Goal: Book appointment/travel/reservation

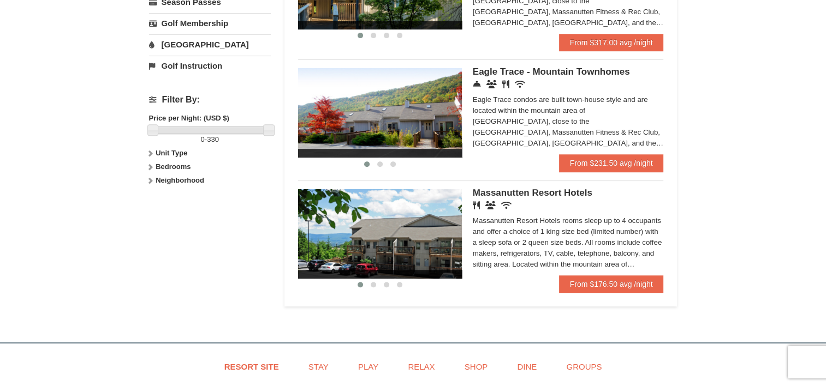
scroll to position [430, 0]
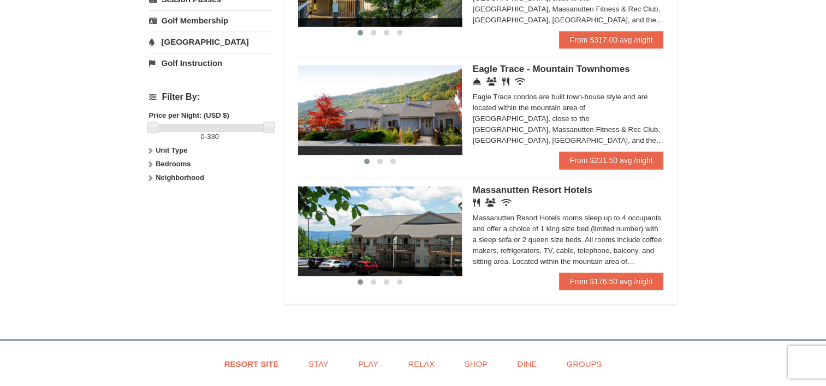
click at [449, 232] on img at bounding box center [380, 232] width 164 height 90
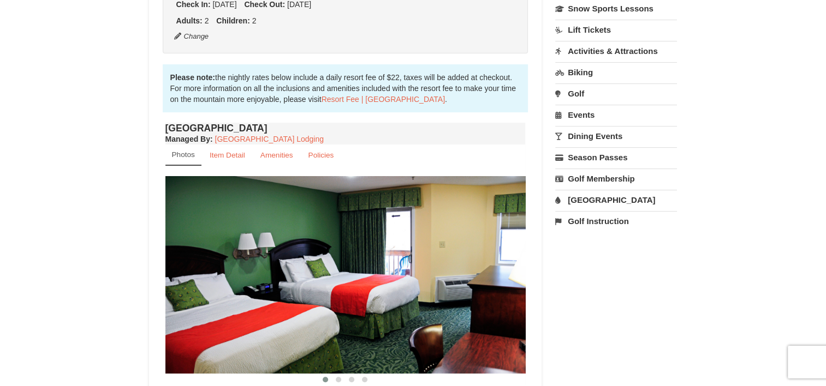
scroll to position [329, 0]
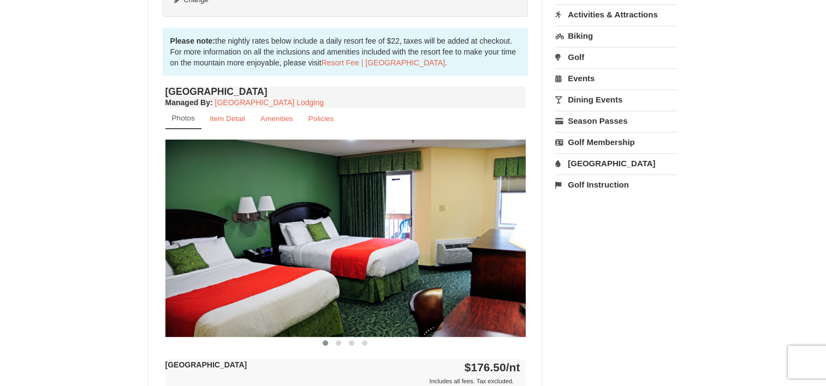
click at [519, 255] on img at bounding box center [345, 238] width 360 height 197
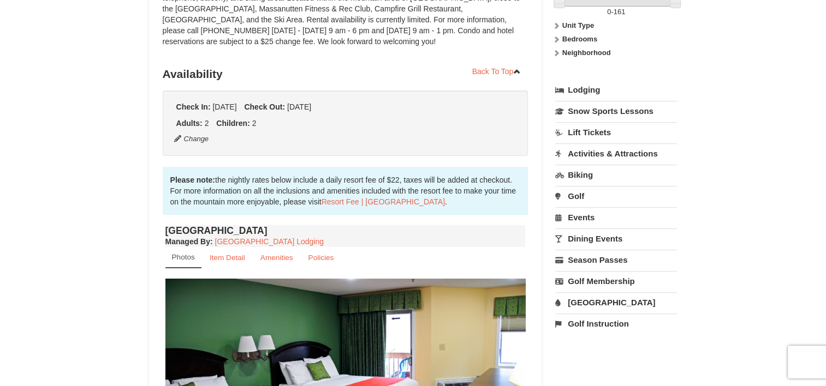
scroll to position [0, 0]
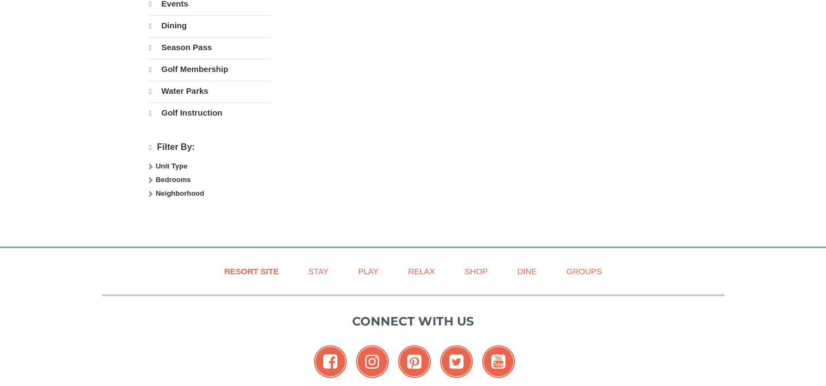
select select "10"
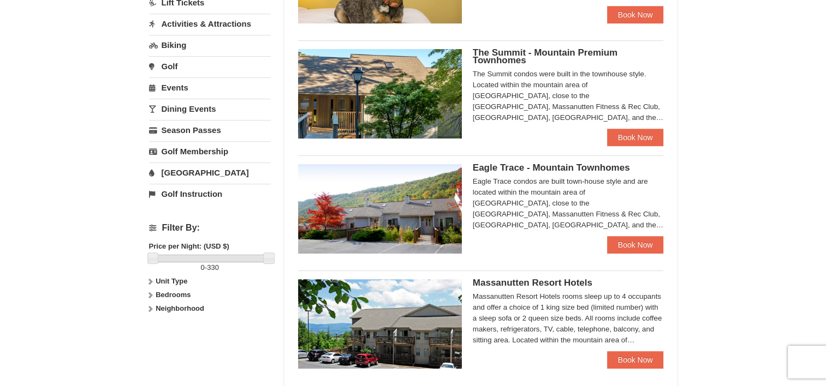
scroll to position [265, 0]
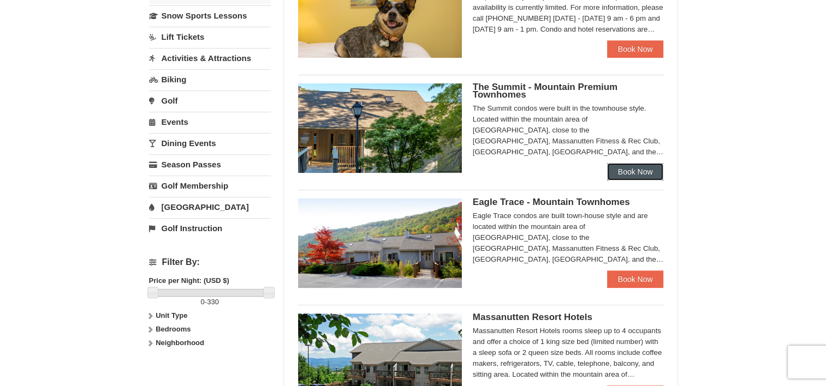
click at [624, 172] on link "Book Now" at bounding box center [635, 171] width 57 height 17
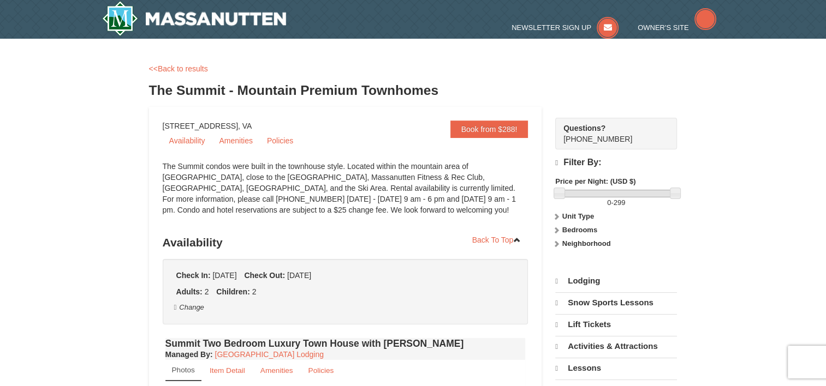
select select "10"
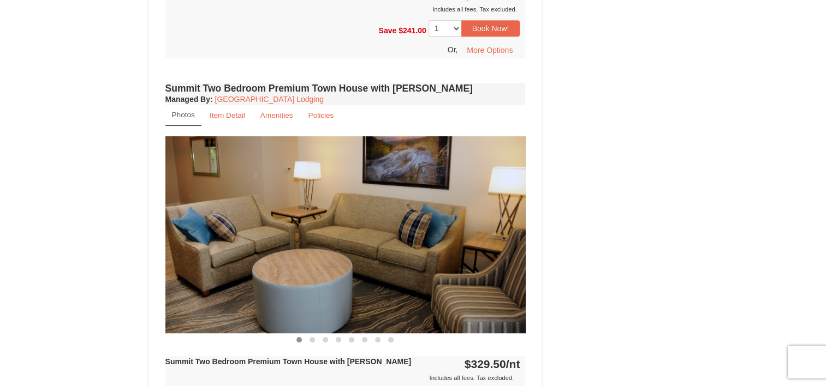
scroll to position [871, 0]
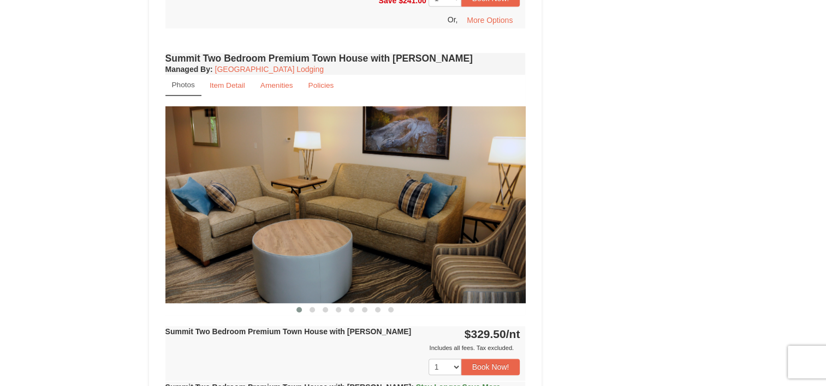
click at [497, 218] on img at bounding box center [345, 204] width 360 height 197
click at [312, 307] on span at bounding box center [311, 309] width 5 height 5
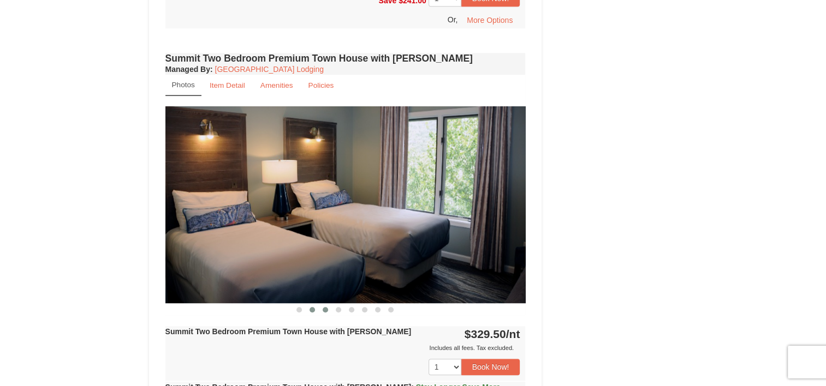
click at [327, 305] on button at bounding box center [325, 310] width 13 height 11
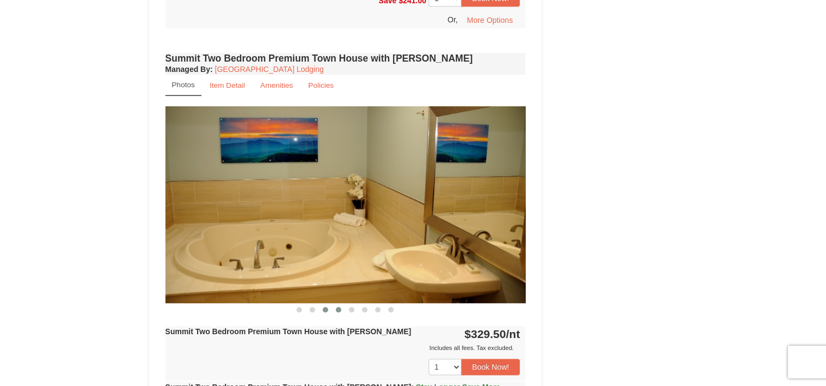
click at [337, 307] on span at bounding box center [338, 309] width 5 height 5
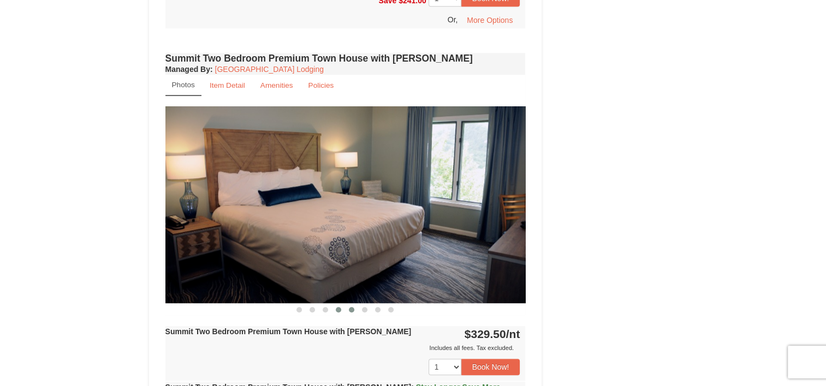
click at [347, 305] on button at bounding box center [351, 310] width 13 height 11
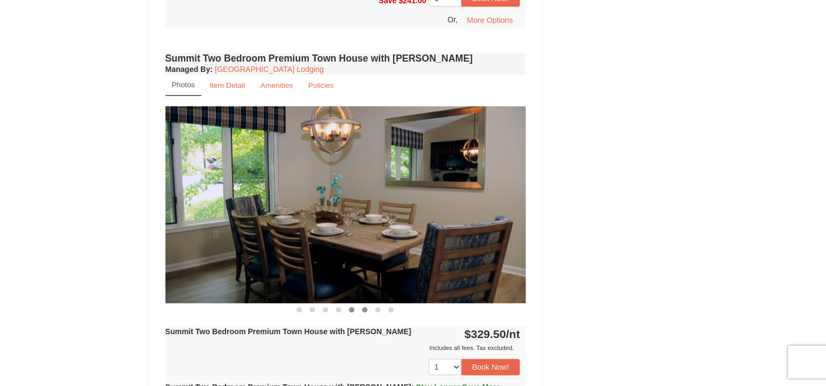
click at [367, 307] on span at bounding box center [364, 309] width 5 height 5
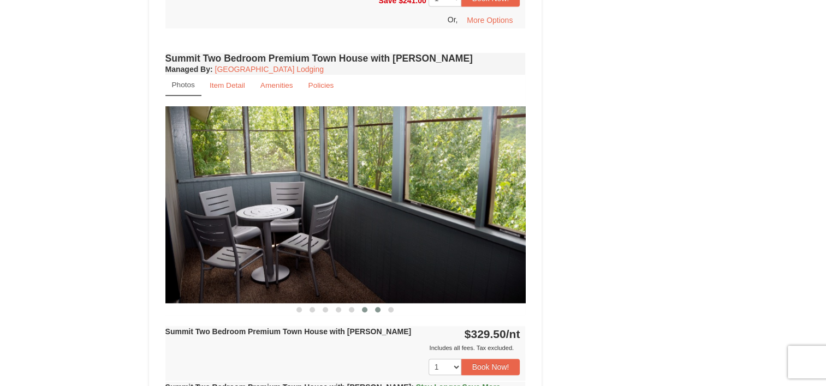
click at [378, 305] on button at bounding box center [377, 310] width 13 height 11
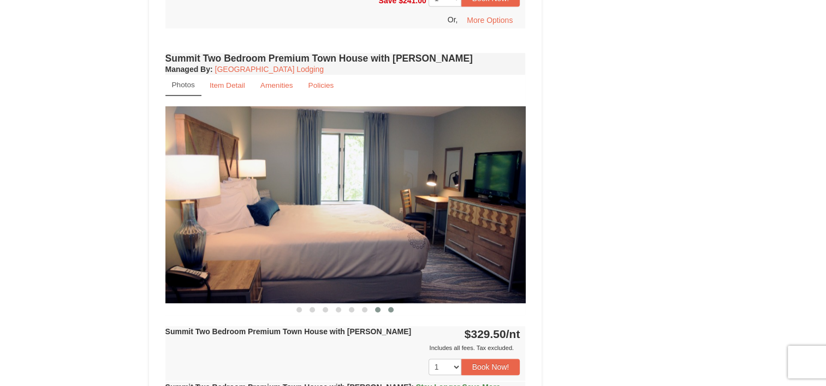
click at [391, 307] on span at bounding box center [390, 309] width 5 height 5
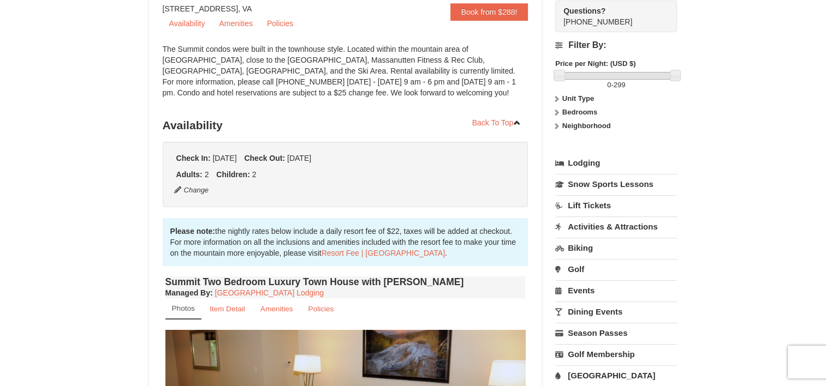
scroll to position [85, 0]
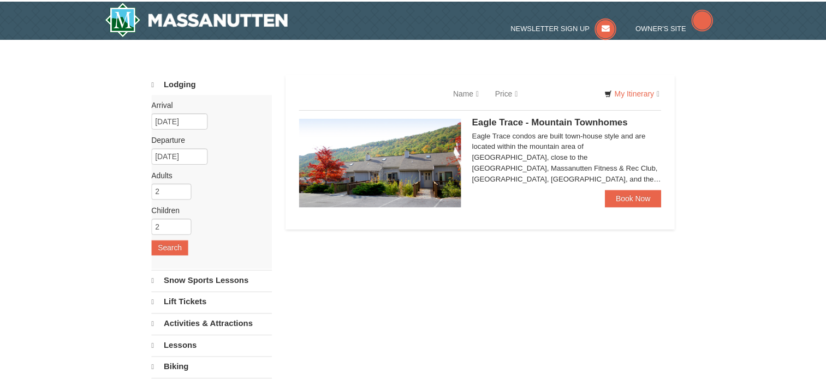
scroll to position [266, 0]
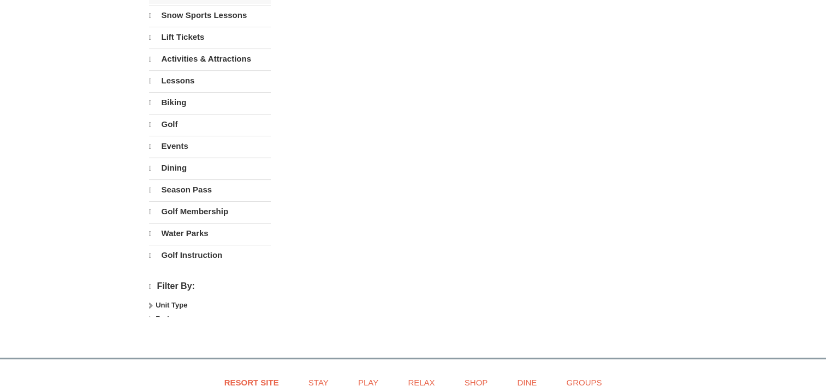
select select "10"
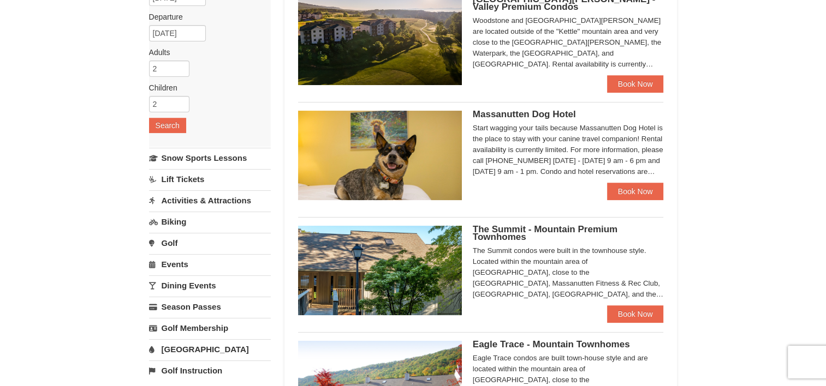
scroll to position [5, 0]
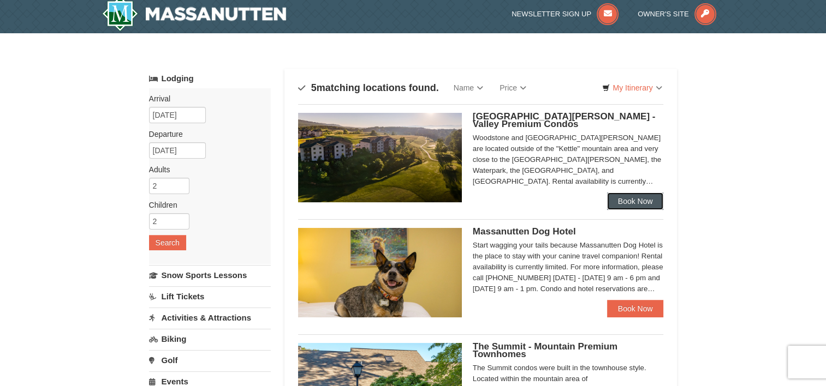
click at [653, 210] on link "Book Now" at bounding box center [635, 201] width 57 height 17
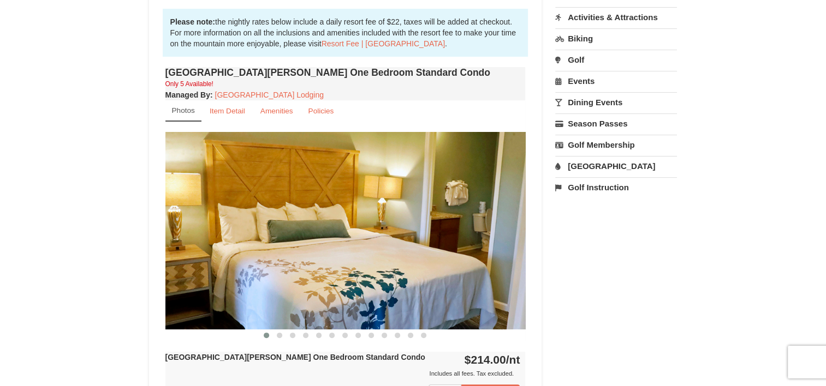
scroll to position [327, 0]
click at [275, 336] on button at bounding box center [279, 335] width 13 height 11
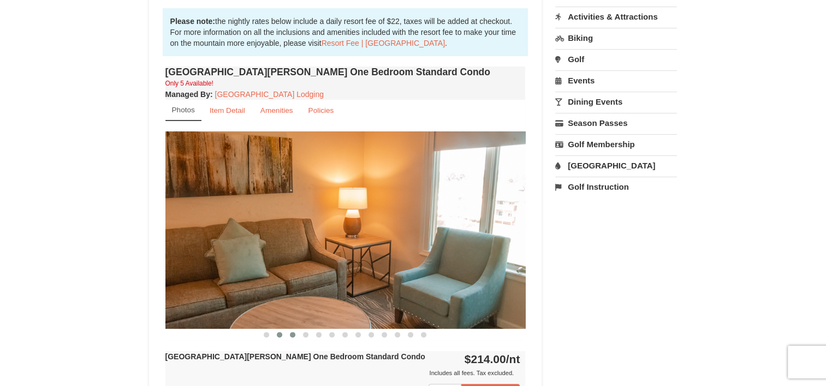
click at [288, 337] on button at bounding box center [292, 335] width 13 height 11
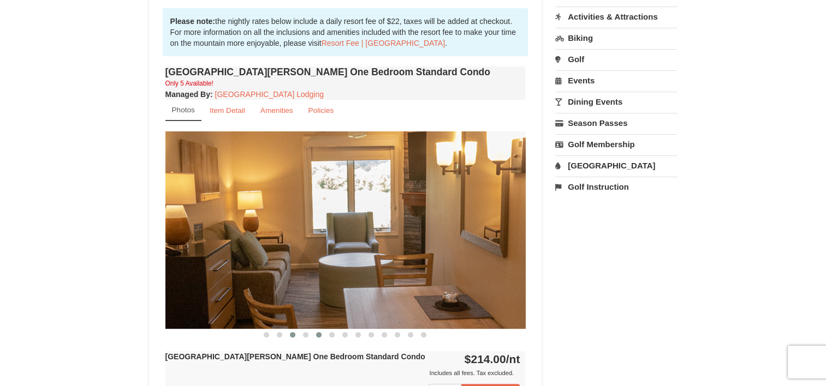
click at [317, 338] on button at bounding box center [318, 335] width 13 height 11
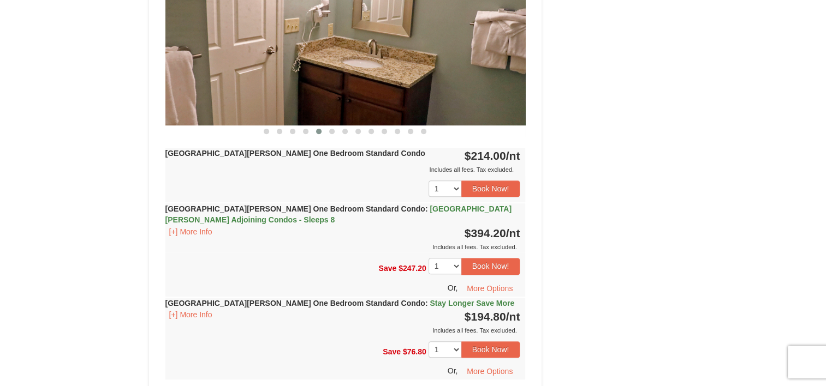
scroll to position [532, 0]
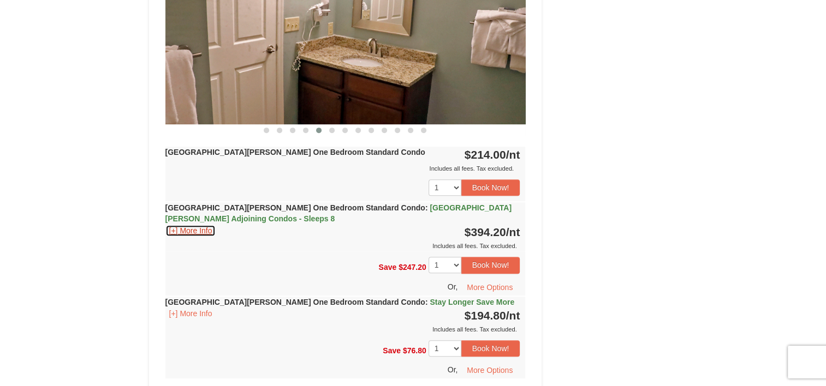
click at [185, 228] on button "[+] More Info" at bounding box center [190, 231] width 51 height 12
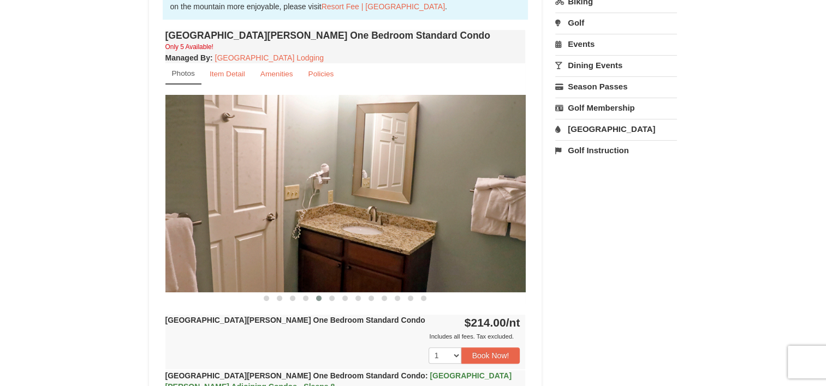
scroll to position [349, 0]
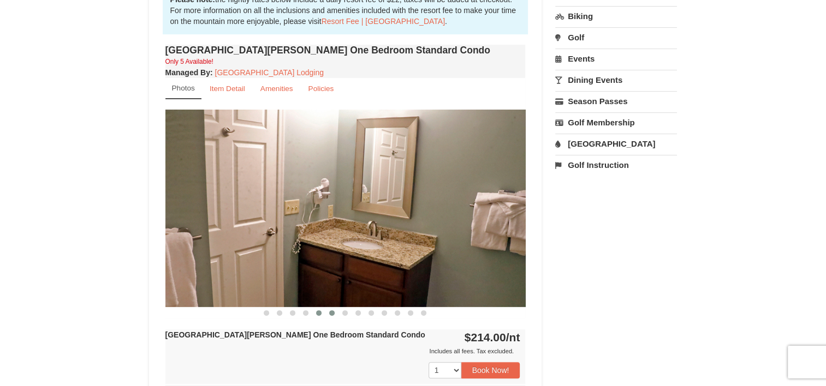
click at [331, 315] on button at bounding box center [331, 313] width 13 height 11
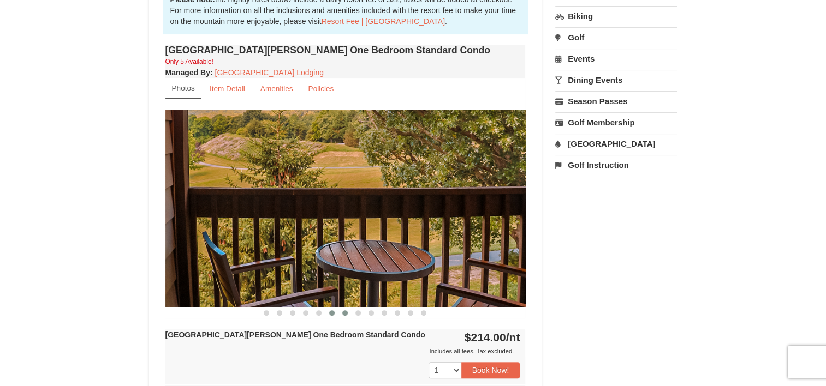
click at [344, 314] on span at bounding box center [344, 313] width 5 height 5
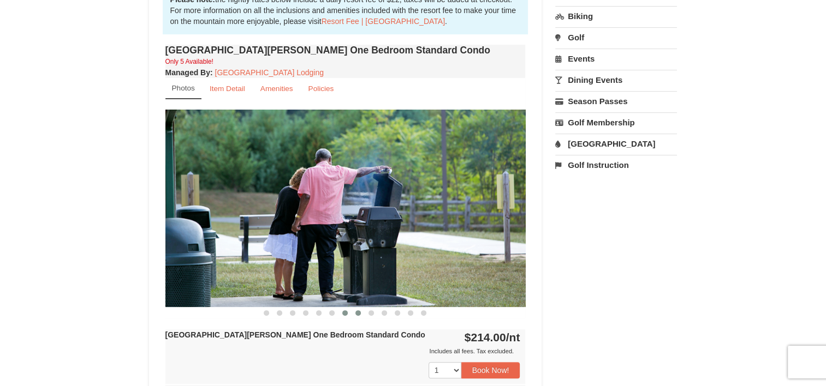
click at [359, 313] on span at bounding box center [357, 313] width 5 height 5
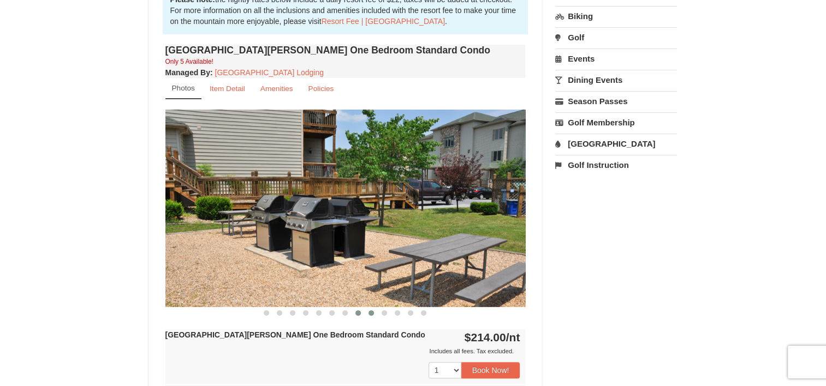
click at [372, 314] on button at bounding box center [371, 313] width 13 height 11
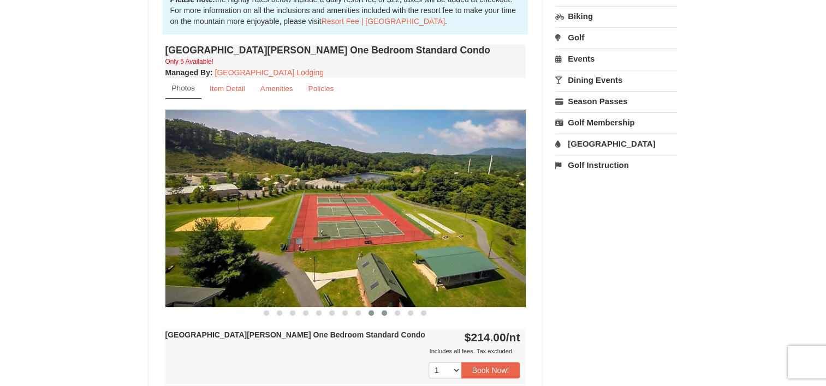
click at [380, 314] on button at bounding box center [384, 313] width 13 height 11
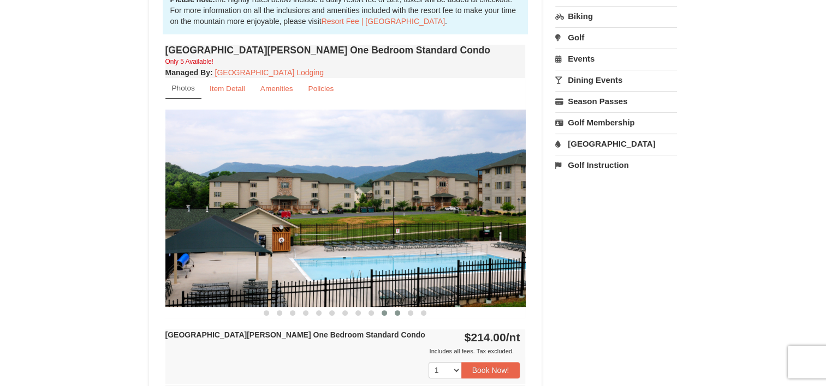
click at [395, 315] on button at bounding box center [397, 313] width 13 height 11
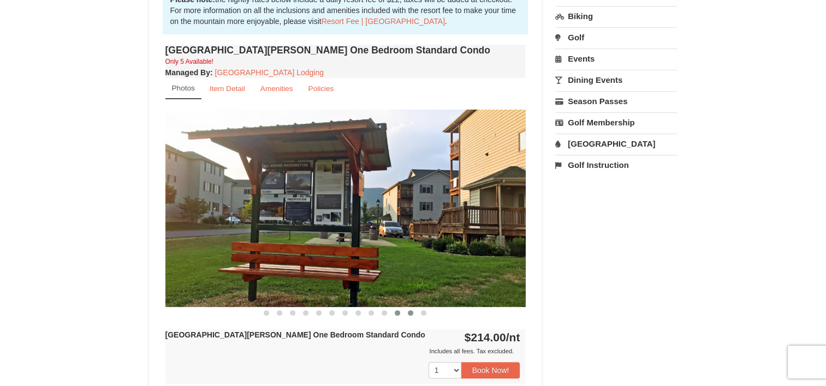
click at [415, 317] on button at bounding box center [410, 313] width 13 height 11
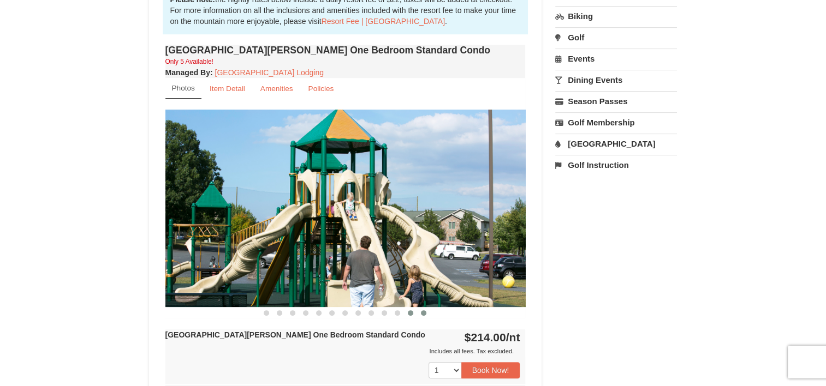
click at [421, 317] on button at bounding box center [423, 313] width 13 height 11
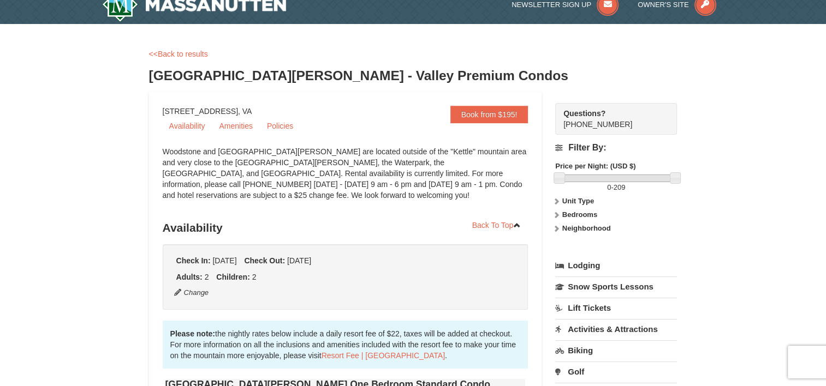
scroll to position [0, 0]
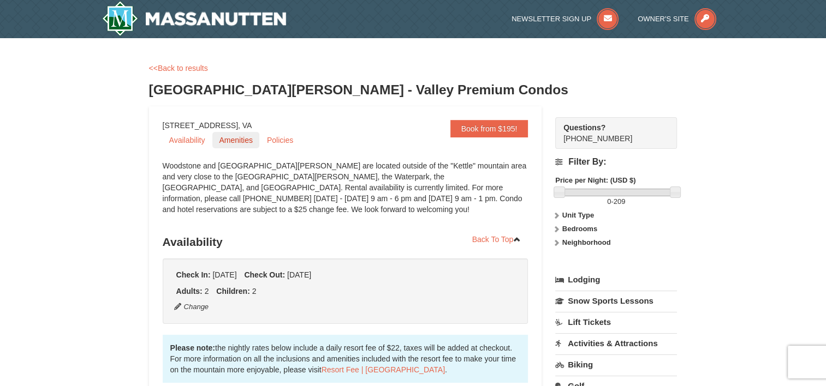
click at [237, 140] on link "Amenities" at bounding box center [235, 140] width 46 height 16
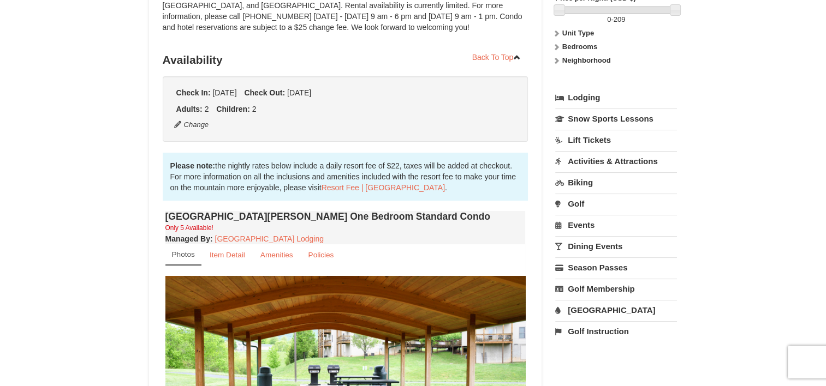
scroll to position [202, 0]
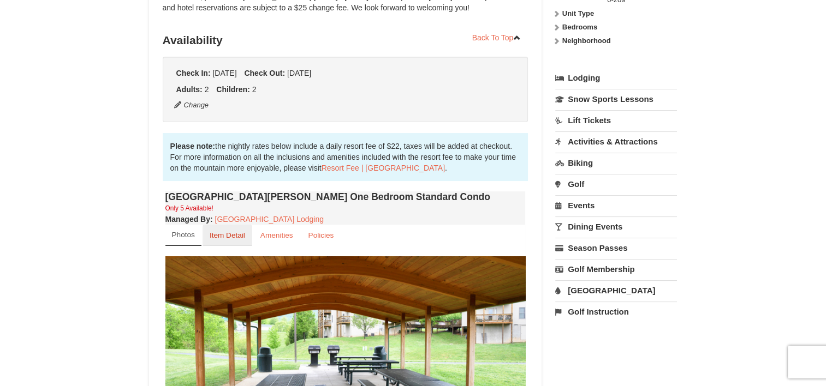
click at [239, 242] on link "Item Detail" at bounding box center [227, 235] width 50 height 21
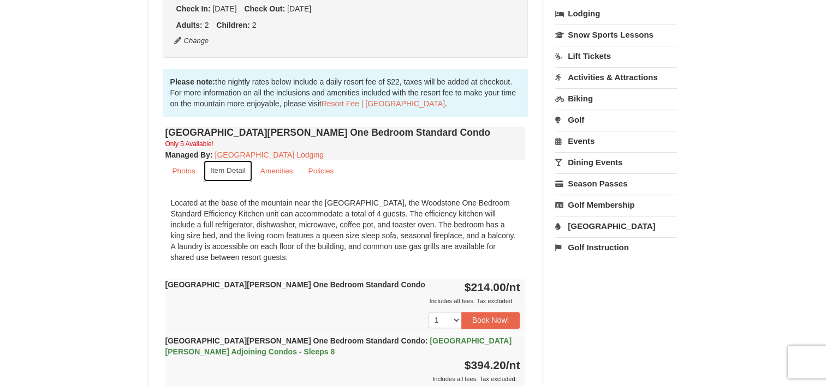
scroll to position [266, 0]
click at [479, 325] on button "Book Now!" at bounding box center [490, 320] width 59 height 16
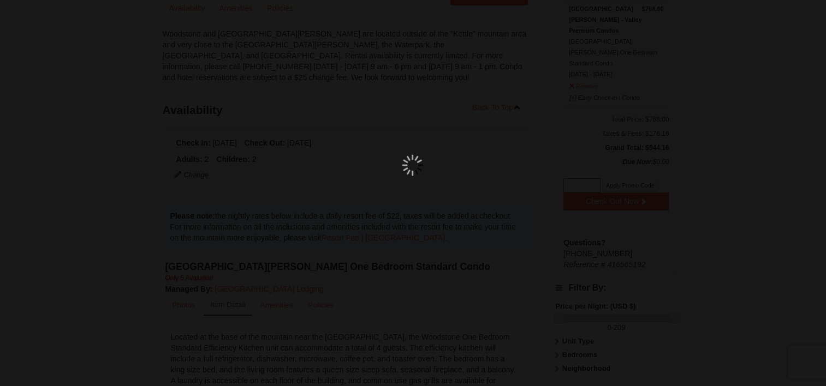
scroll to position [106, 0]
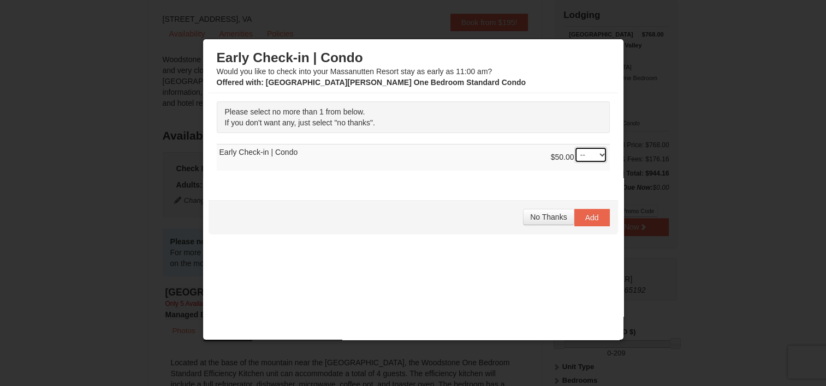
click at [592, 157] on select "-- 01" at bounding box center [590, 155] width 33 height 16
click at [544, 216] on span "No Thanks" at bounding box center [548, 217] width 37 height 9
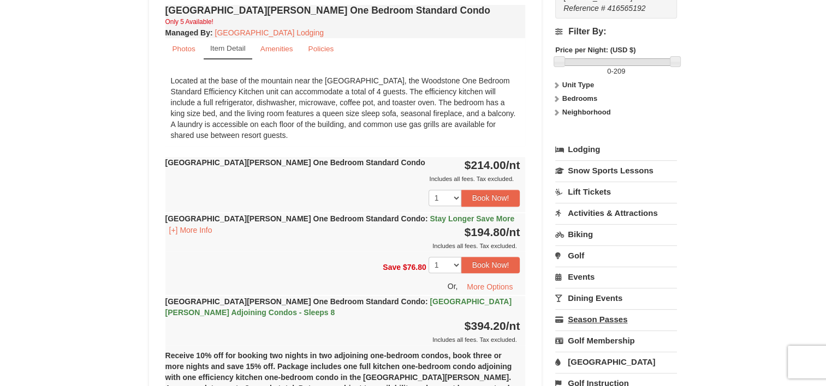
scroll to position [390, 0]
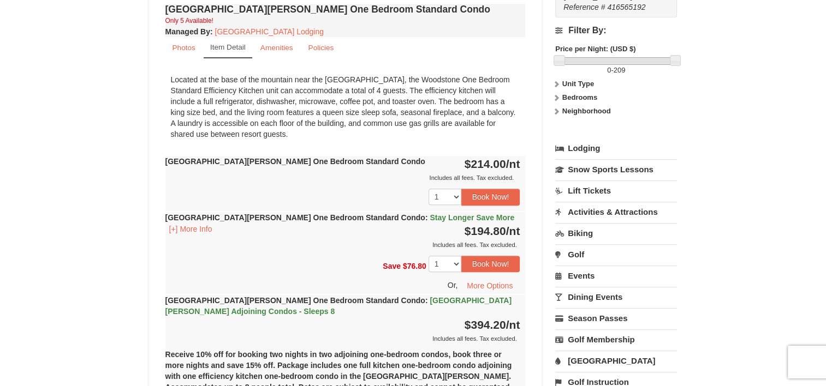
click at [584, 351] on link "[GEOGRAPHIC_DATA]" at bounding box center [616, 361] width 122 height 20
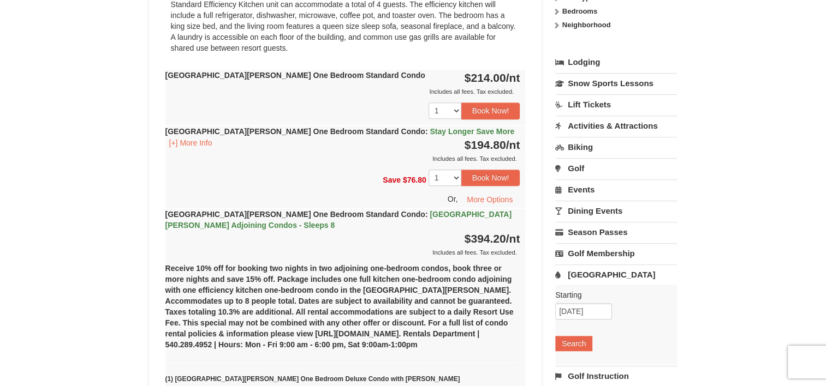
scroll to position [490, 0]
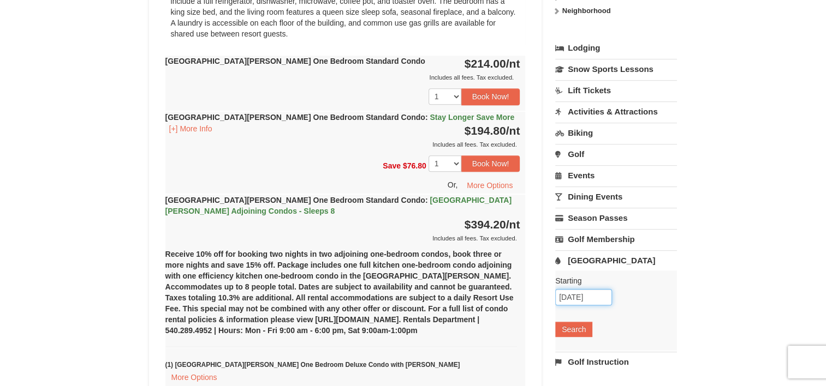
click at [580, 289] on input "02/25/2026" at bounding box center [583, 297] width 57 height 16
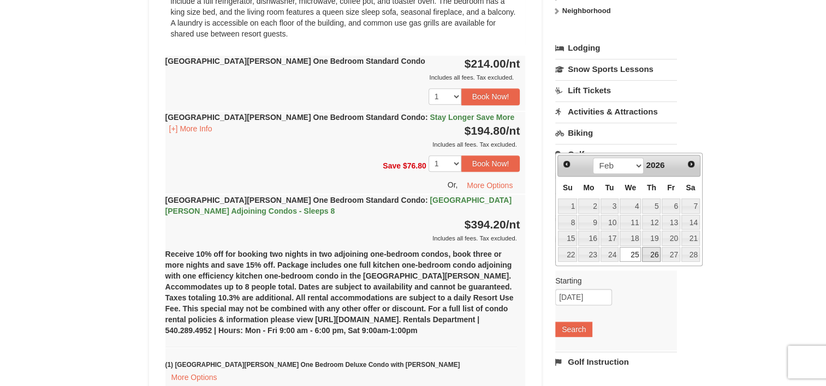
click at [653, 257] on link "26" at bounding box center [651, 254] width 19 height 15
type input "[DATE]"
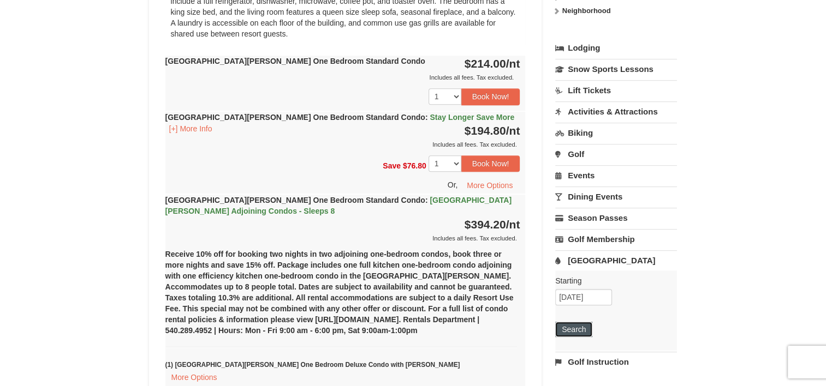
click at [579, 322] on button "Search" at bounding box center [573, 329] width 37 height 15
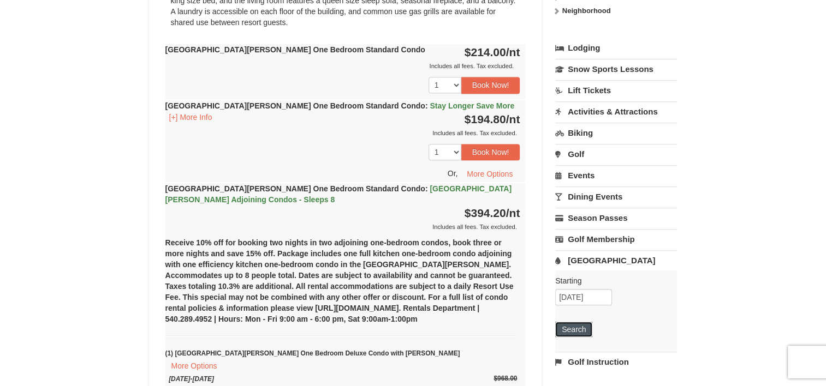
scroll to position [479, 0]
